Goal: Task Accomplishment & Management: Complete application form

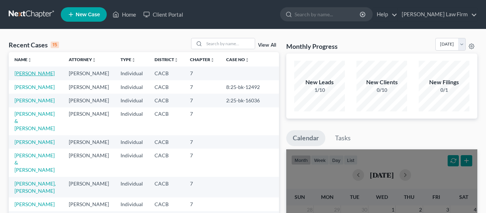
click at [20, 75] on link "[PERSON_NAME]" at bounding box center [34, 73] width 40 height 6
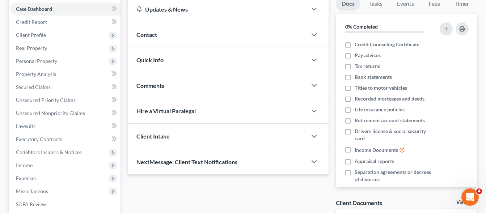
scroll to position [74, 0]
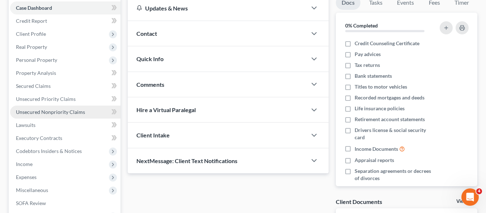
click at [66, 112] on span "Unsecured Nonpriority Claims" at bounding box center [50, 112] width 69 height 6
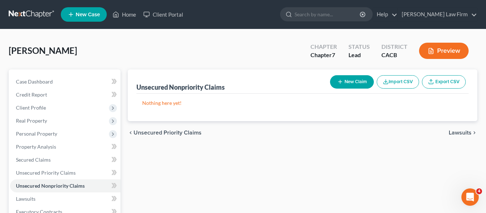
click at [358, 85] on button "New Claim" at bounding box center [352, 81] width 44 height 13
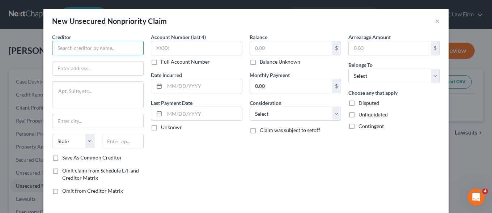
click at [68, 47] on input "text" at bounding box center [98, 48] width 92 height 14
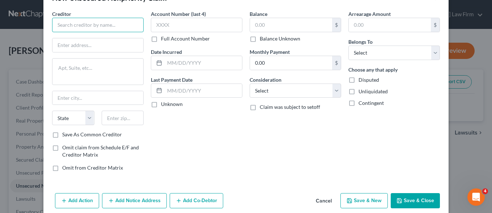
scroll to position [33, 0]
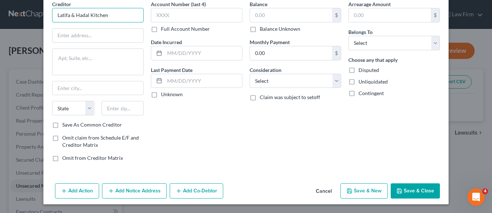
click at [82, 15] on input "Latifa & Hadal Kitchen" at bounding box center [98, 15] width 92 height 14
type input "Latifa & Haal Kitchen"
click at [52, 37] on input "text" at bounding box center [97, 36] width 91 height 14
paste input "[PERSON_NAME]"
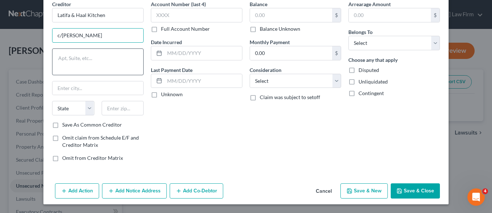
type input "c/[PERSON_NAME]"
click at [53, 53] on textarea at bounding box center [98, 62] width 92 height 27
paste textarea "LEECH [PERSON_NAME] [PERSON_NAME] [STREET_ADDRESS][PERSON_NAME]"
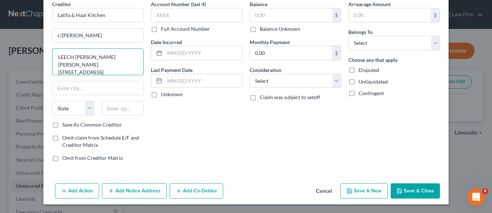
scroll to position [2, 0]
drag, startPoint x: 92, startPoint y: 64, endPoint x: 49, endPoint y: 64, distance: 42.7
click at [52, 64] on textarea "LEECH [PERSON_NAME] [PERSON_NAME] [STREET_ADDRESS][PERSON_NAME]" at bounding box center [98, 62] width 92 height 27
type textarea "[PERSON_NAME] [STREET_ADDRESS][PERSON_NAME]"
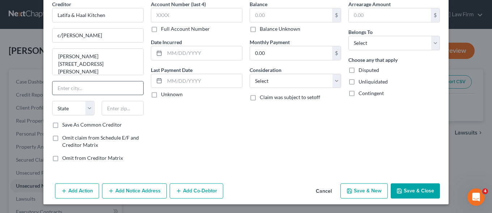
click at [54, 88] on input "text" at bounding box center [97, 88] width 91 height 14
type input "[GEOGRAPHIC_DATA]"
select select "4"
click option "CA" at bounding box center [0, 0] width 0 height 0
click at [122, 109] on input "text" at bounding box center [123, 108] width 42 height 14
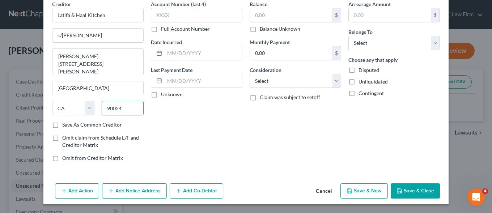
type input "90024"
click at [181, 55] on input "text" at bounding box center [203, 53] width 77 height 14
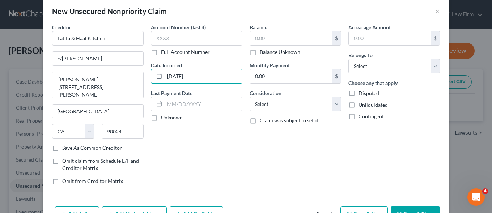
scroll to position [0, 0]
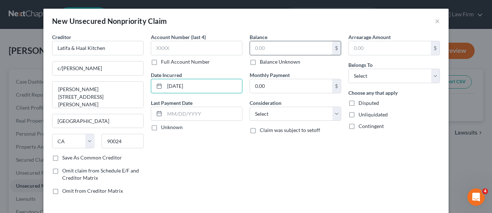
type input "[DATE]"
click at [289, 48] on input "text" at bounding box center [291, 48] width 82 height 14
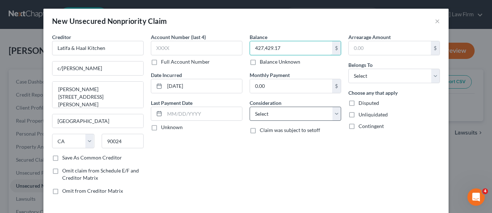
type input "427,429.17"
click at [250, 107] on select "Select Cable / Satellite Services Collection Agency Credit Card Debt Debt Couns…" at bounding box center [296, 114] width 92 height 14
drag, startPoint x: 334, startPoint y: 115, endPoint x: 348, endPoint y: 26, distance: 89.8
click at [348, 26] on div "New Unsecured Nonpriority Claim ×" at bounding box center [245, 21] width 405 height 25
click at [250, 107] on select "Select Cable / Satellite Services Collection Agency Credit Card Debt Debt Couns…" at bounding box center [296, 114] width 92 height 14
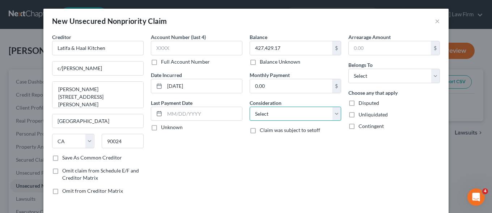
select select "14"
click option "Other" at bounding box center [0, 0] width 0 height 0
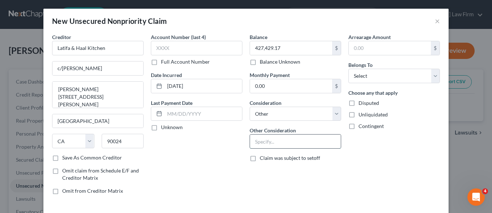
click at [283, 139] on input "text" at bounding box center [295, 142] width 91 height 14
click at [252, 142] on input "Lawsuit" at bounding box center [295, 142] width 91 height 14
type input "Business Lawsuit"
click at [349, 69] on select "Select Debtor 1 Only Debtor 2 Only Debtor 1 And Debtor 2 Only At Least One Of T…" at bounding box center [395, 76] width 92 height 14
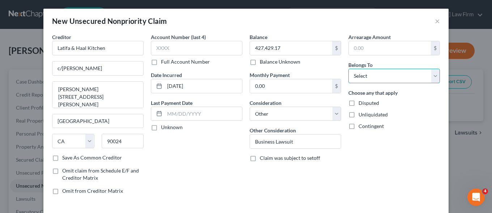
select select "0"
click option "Debtor 1 Only" at bounding box center [0, 0] width 0 height 0
click at [359, 103] on label "Disputed" at bounding box center [369, 103] width 21 height 7
click at [362, 103] on input "Disputed" at bounding box center [364, 102] width 5 height 5
checkbox input "true"
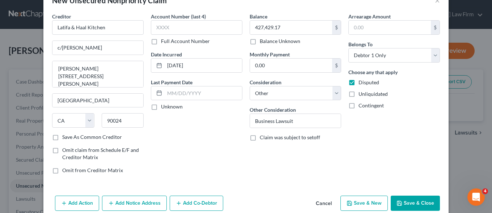
scroll to position [33, 0]
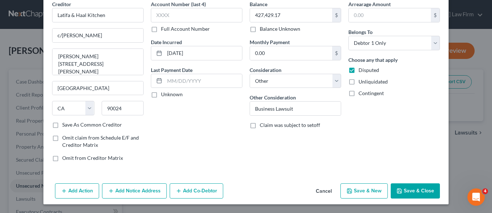
click at [408, 190] on button "Save & Close" at bounding box center [415, 191] width 49 height 15
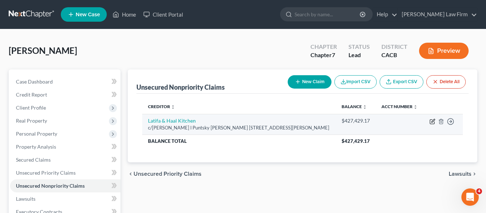
click at [433, 125] on icon "button" at bounding box center [433, 122] width 6 height 6
select select "4"
select select "14"
select select "0"
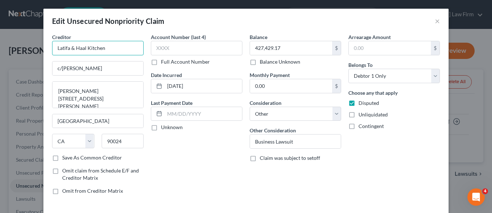
click at [78, 50] on input "Latifa & Haal Kitchen" at bounding box center [98, 48] width 92 height 14
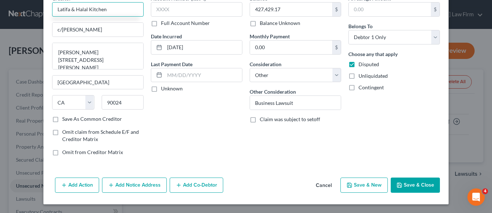
type input "Latifa & Halal Kitchen"
click at [407, 185] on button "Save & Close" at bounding box center [415, 185] width 49 height 15
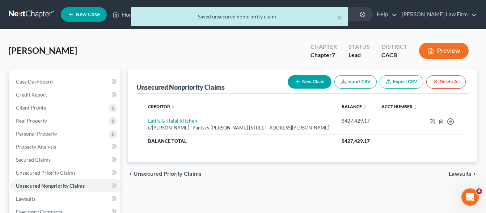
click at [305, 85] on button "New Claim" at bounding box center [310, 81] width 44 height 13
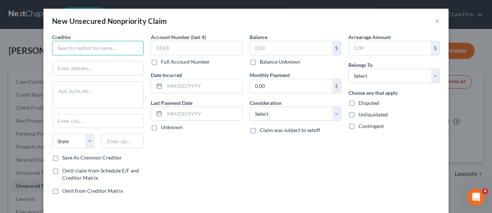
click at [98, 45] on input "text" at bounding box center [98, 48] width 92 height 14
type input "Infinity General"
click at [60, 69] on input "text" at bounding box center [97, 69] width 91 height 14
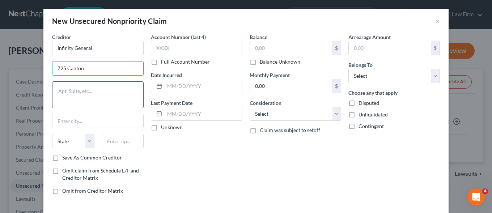
type input "725 Canton"
click at [78, 94] on textarea at bounding box center [98, 94] width 92 height 27
type textarea "N"
click at [96, 72] on input "725 Canton" at bounding box center [97, 69] width 91 height 14
type input "[STREET_ADDRESS]"
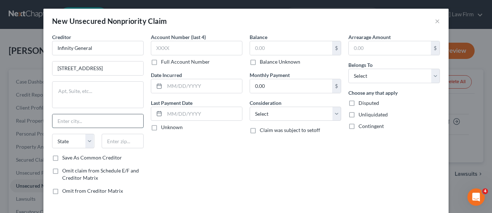
click at [62, 121] on input "text" at bounding box center [97, 121] width 91 height 14
type input "[PERSON_NAME]"
click at [52, 134] on select "State [US_STATE] AK AR AZ CA CO CT DE DC [GEOGRAPHIC_DATA] [GEOGRAPHIC_DATA] GU…" at bounding box center [73, 141] width 42 height 14
drag, startPoint x: 72, startPoint y: 142, endPoint x: 111, endPoint y: 142, distance: 38.7
click at [111, 142] on input "text" at bounding box center [123, 141] width 42 height 14
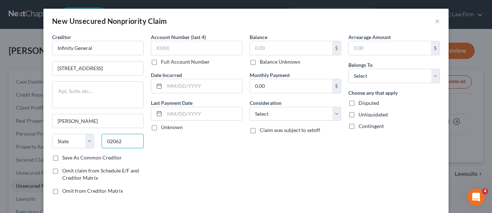
type input "02062"
select select "22"
click at [191, 87] on input "text" at bounding box center [203, 86] width 77 height 14
click at [156, 87] on icon at bounding box center [159, 86] width 6 height 6
click at [171, 85] on input "text" at bounding box center [203, 86] width 77 height 14
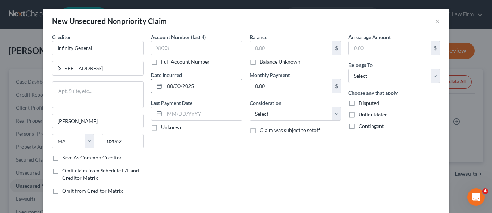
type input "00/00/2025"
click at [263, 49] on input "text" at bounding box center [291, 48] width 82 height 14
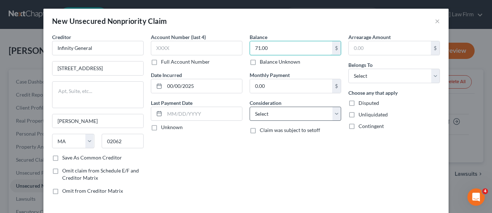
type input "71.00"
click at [250, 107] on select "Select Cable / Satellite Services Collection Agency Credit Card Debt Debt Couns…" at bounding box center [296, 114] width 92 height 14
select select "18"
click option "Suppliers And Vendors" at bounding box center [0, 0] width 0 height 0
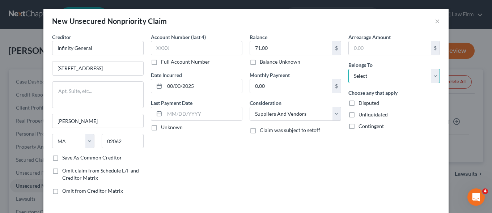
click at [349, 69] on select "Select Debtor 1 Only Debtor 2 Only Debtor 1 And Debtor 2 Only At Least One Of T…" at bounding box center [395, 76] width 92 height 14
select select "0"
click option "Debtor 1 Only" at bounding box center [0, 0] width 0 height 0
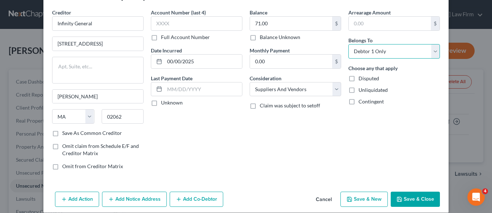
scroll to position [33, 0]
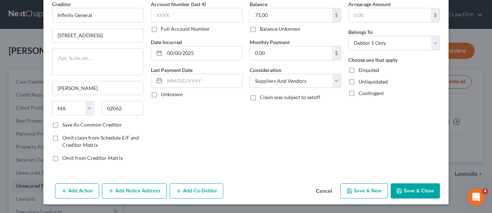
click at [409, 192] on button "Save & Close" at bounding box center [415, 191] width 49 height 15
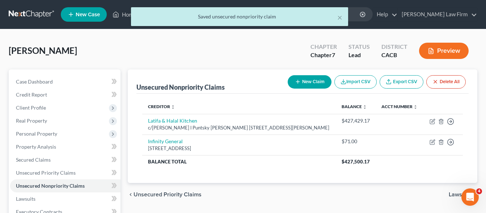
click at [296, 82] on line "button" at bounding box center [297, 82] width 3 height 0
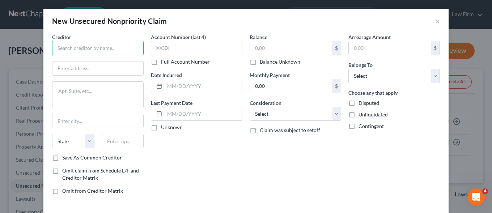
click at [87, 49] on input "text" at bounding box center [98, 48] width 92 height 14
type input "Credence Resource Mngmt"
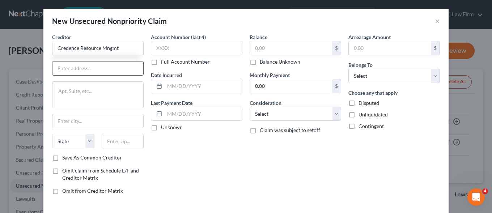
click at [63, 68] on input "text" at bounding box center [97, 69] width 91 height 14
click at [61, 93] on textarea at bounding box center [98, 94] width 92 height 27
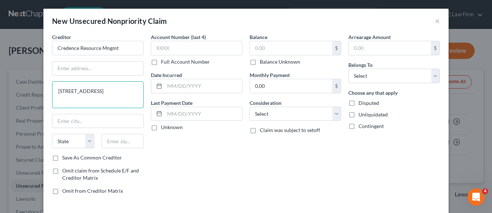
drag, startPoint x: 106, startPoint y: 93, endPoint x: 54, endPoint y: 94, distance: 52.1
click at [54, 94] on textarea "[STREET_ADDRESS]" at bounding box center [98, 94] width 92 height 27
type textarea "[STREET_ADDRESS]"
click at [58, 71] on input "text" at bounding box center [97, 69] width 91 height 14
paste input "[STREET_ADDRESS]"
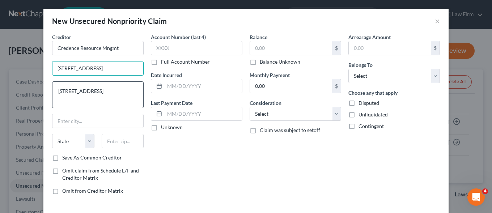
type input "[STREET_ADDRESS]"
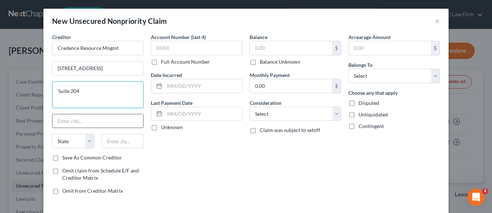
type textarea "Suite 204"
click at [54, 121] on input "text" at bounding box center [97, 121] width 91 height 14
click at [106, 145] on input "text" at bounding box center [123, 141] width 42 height 14
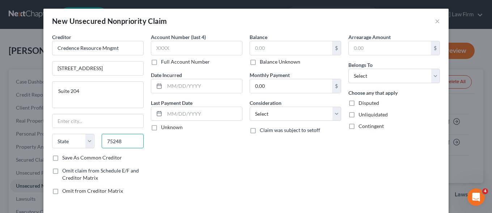
type input "75248"
type input "[GEOGRAPHIC_DATA]"
select select "45"
click at [195, 84] on input "text" at bounding box center [203, 86] width 77 height 14
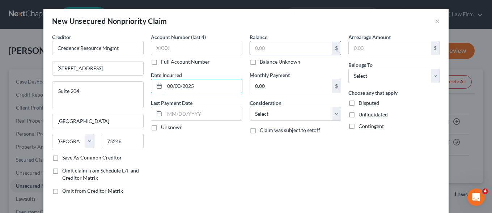
type input "00/00/2025"
click at [282, 49] on input "text" at bounding box center [291, 48] width 82 height 14
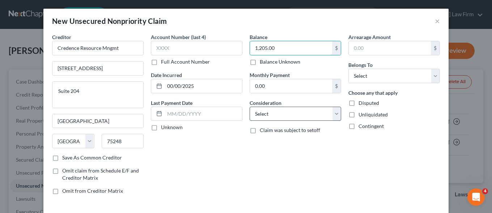
type input "1,205.00"
click at [250, 107] on select "Select Cable / Satellite Services Collection Agency Credit Card Debt Debt Couns…" at bounding box center [296, 114] width 92 height 14
select select "18"
click option "Suppliers And Vendors" at bounding box center [0, 0] width 0 height 0
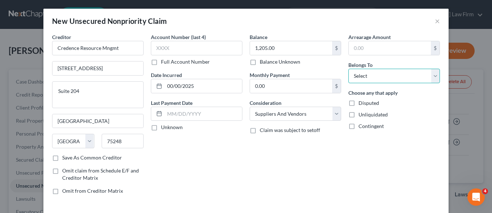
click at [349, 69] on select "Select Debtor 1 Only Debtor 2 Only Debtor 1 And Debtor 2 Only At Least One Of T…" at bounding box center [395, 76] width 92 height 14
select select "0"
click option "Debtor 1 Only" at bounding box center [0, 0] width 0 height 0
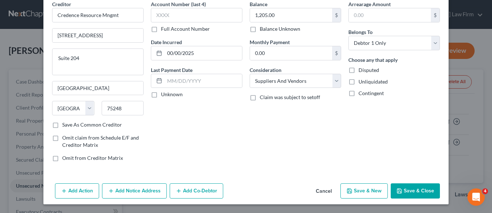
click at [401, 190] on button "Save & Close" at bounding box center [415, 191] width 49 height 15
